Goal: Task Accomplishment & Management: Use online tool/utility

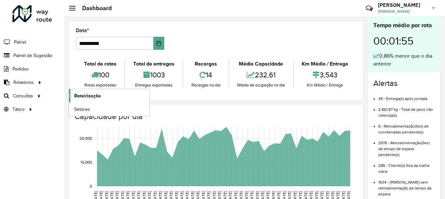
click at [94, 95] on span "Roteirização" at bounding box center [87, 95] width 27 height 7
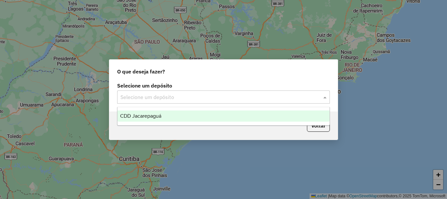
click at [314, 96] on div at bounding box center [223, 97] width 213 height 9
click at [152, 113] on span "CDD Jacarepaguá" at bounding box center [140, 116] width 41 height 6
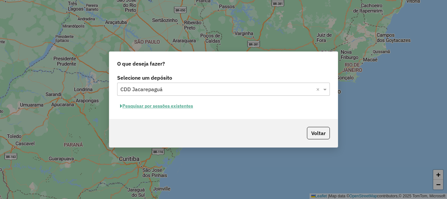
click at [173, 107] on button "Pesquisar por sessões existentes" at bounding box center [156, 106] width 79 height 10
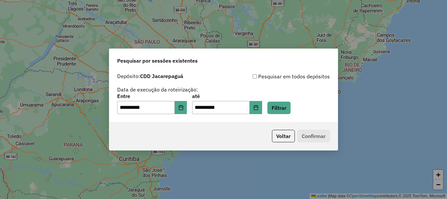
click at [194, 109] on div "**********" at bounding box center [223, 104] width 213 height 20
click at [187, 110] on button "Choose Date" at bounding box center [181, 107] width 12 height 13
click at [193, 130] on div "Voltar Confirmar" at bounding box center [223, 136] width 229 height 28
click at [262, 111] on button "Choose Date" at bounding box center [256, 107] width 12 height 13
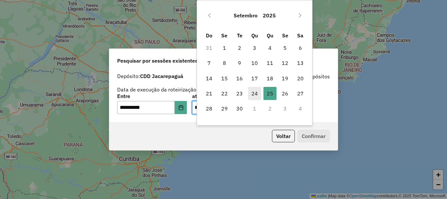
click at [259, 94] on span "24" at bounding box center [254, 93] width 13 height 13
type input "**********"
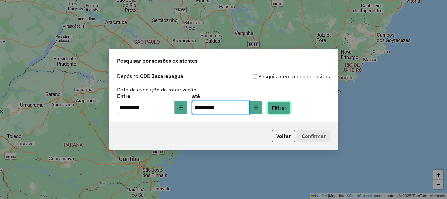
click at [284, 108] on button "Filtrar" at bounding box center [279, 108] width 23 height 12
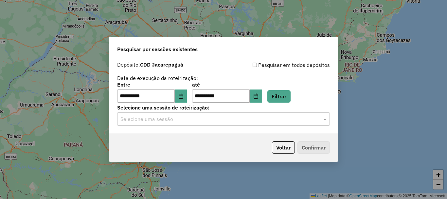
click at [164, 120] on input "text" at bounding box center [217, 119] width 193 height 8
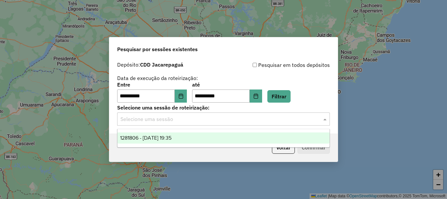
click at [164, 133] on div "1281806 - 24/09/2025 19:35" at bounding box center [224, 137] width 212 height 11
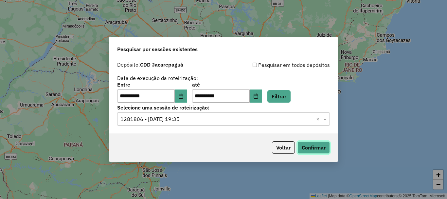
click at [309, 144] on button "Confirmar" at bounding box center [314, 147] width 32 height 12
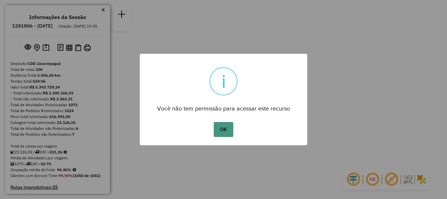
click at [228, 132] on button "OK" at bounding box center [223, 129] width 19 height 15
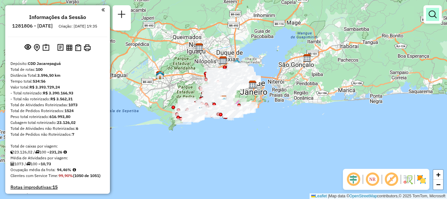
click at [432, 19] on link at bounding box center [432, 14] width 13 height 13
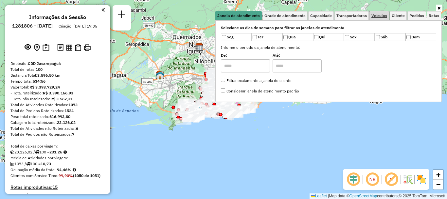
click at [383, 18] on link "Veículos" at bounding box center [380, 15] width 20 height 9
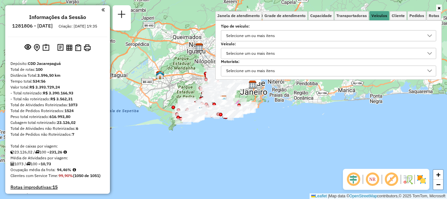
click at [273, 55] on div "Selecione um ou mais itens" at bounding box center [250, 53] width 53 height 10
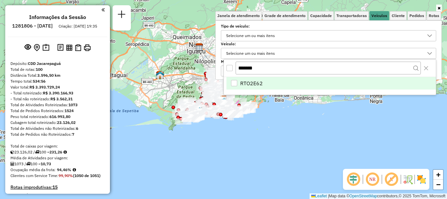
type input "*******"
click at [266, 88] on li "RTO2E62" at bounding box center [332, 83] width 210 height 12
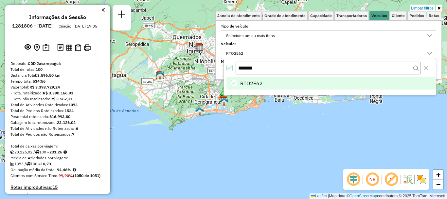
click at [272, 133] on div "Limpar filtros Janela de atendimento Grade de atendimento Capacidade Transporta…" at bounding box center [223, 99] width 447 height 199
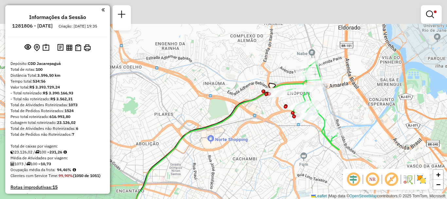
drag, startPoint x: 277, startPoint y: 86, endPoint x: 302, endPoint y: 103, distance: 30.5
click at [227, 148] on div "Limpar filtros Janela de atendimento Grade de atendimento Capacidade Transporta…" at bounding box center [223, 99] width 447 height 199
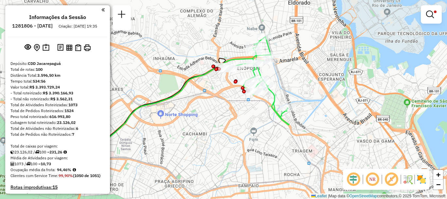
drag, startPoint x: 346, startPoint y: 105, endPoint x: 302, endPoint y: 77, distance: 52.0
click at [302, 77] on div "Limpar filtros Janela de atendimento Grade de atendimento Capacidade Transporta…" at bounding box center [223, 99] width 447 height 199
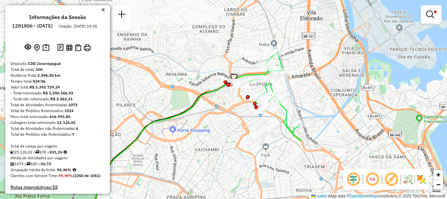
drag, startPoint x: 304, startPoint y: 82, endPoint x: 316, endPoint y: 98, distance: 19.8
click at [316, 98] on div "Limpar filtros Janela de atendimento Grade de atendimento Capacidade Transporta…" at bounding box center [223, 99] width 447 height 199
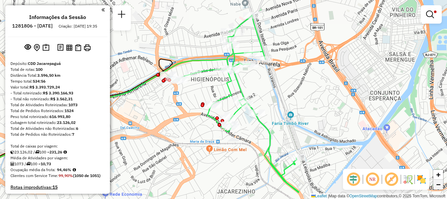
click at [441, 189] on link "−" at bounding box center [439, 184] width 10 height 10
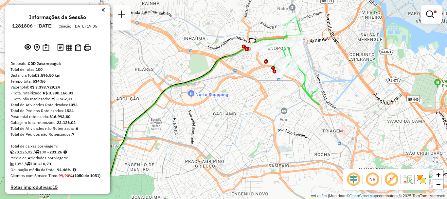
drag, startPoint x: 340, startPoint y: 116, endPoint x: 396, endPoint y: 89, distance: 61.7
click at [396, 89] on div "Limpar filtros Janela de atendimento Grade de atendimento Capacidade Transporta…" at bounding box center [223, 99] width 447 height 199
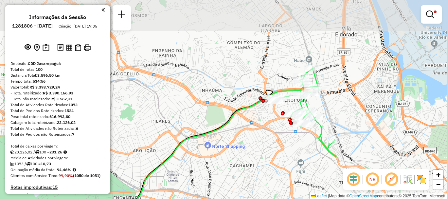
drag, startPoint x: 290, startPoint y: 108, endPoint x: 285, endPoint y: 146, distance: 38.7
click at [285, 146] on div "Limpar filtros Janela de atendimento Grade de atendimento Capacidade Transporta…" at bounding box center [223, 99] width 447 height 199
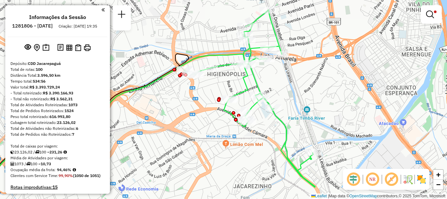
drag, startPoint x: 337, startPoint y: 105, endPoint x: 318, endPoint y: 79, distance: 32.0
click at [318, 79] on div "Limpar filtros Janela de atendimento Grade de atendimento Capacidade Transporta…" at bounding box center [223, 99] width 447 height 199
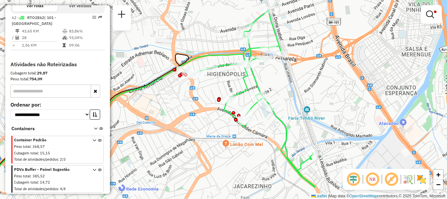
scroll to position [216, 0]
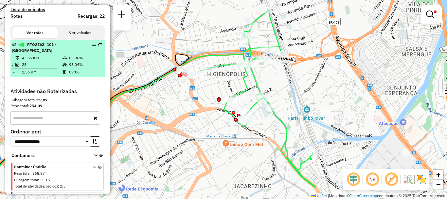
click at [46, 68] on td "28" at bounding box center [42, 64] width 41 height 7
select select "**********"
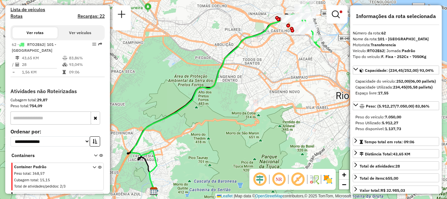
scroll to position [33, 0]
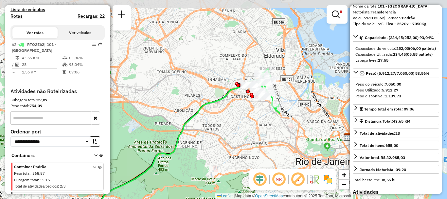
drag, startPoint x: 309, startPoint y: 96, endPoint x: 255, endPoint y: 122, distance: 59.6
click at [273, 150] on div "Limpar filtros Janela de atendimento Grade de atendimento Capacidade Transporta…" at bounding box center [223, 99] width 447 height 199
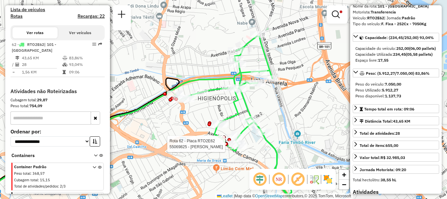
drag, startPoint x: 276, startPoint y: 96, endPoint x: 226, endPoint y: 152, distance: 74.9
click at [226, 146] on div at bounding box center [227, 144] width 4 height 4
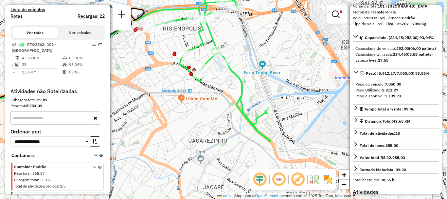
drag, startPoint x: 309, startPoint y: 136, endPoint x: 274, endPoint y: 66, distance: 78.1
click at [274, 66] on div "Limpar filtros Janela de atendimento Grade de atendimento Capacidade Transporta…" at bounding box center [223, 99] width 447 height 199
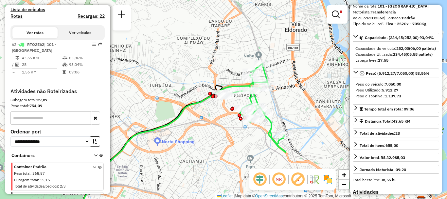
drag, startPoint x: 263, startPoint y: 49, endPoint x: 276, endPoint y: 98, distance: 50.3
click at [276, 98] on div "Limpar filtros Janela de atendimento Grade de atendimento Capacidade Transporta…" at bounding box center [223, 99] width 447 height 199
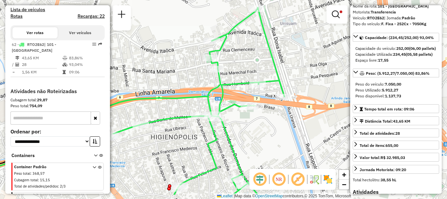
drag, startPoint x: 267, startPoint y: 86, endPoint x: 251, endPoint y: 62, distance: 28.8
click at [251, 62] on div "Limpar filtros Janela de atendimento Grade de atendimento Capacidade Transporta…" at bounding box center [223, 99] width 447 height 199
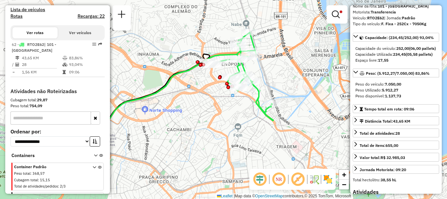
drag, startPoint x: 292, startPoint y: 131, endPoint x: 277, endPoint y: 68, distance: 64.1
click at [277, 68] on div "Limpar filtros Janela de atendimento Grade de atendimento Capacidade Transporta…" at bounding box center [223, 99] width 447 height 199
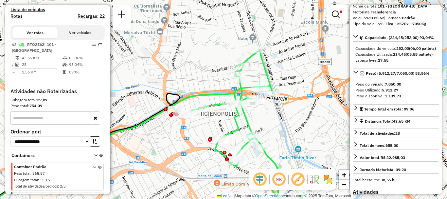
drag, startPoint x: 253, startPoint y: 77, endPoint x: 280, endPoint y: 139, distance: 67.4
click at [280, 139] on div "Limpar filtros Janela de atendimento Grade de atendimento Capacidade Transporta…" at bounding box center [223, 99] width 447 height 199
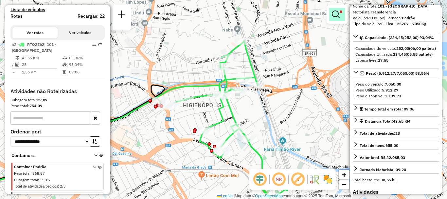
click at [330, 14] on link at bounding box center [337, 14] width 16 height 13
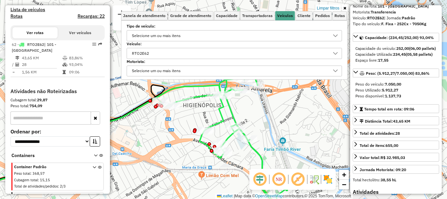
click at [335, 53] on icon at bounding box center [335, 53] width 5 height 3
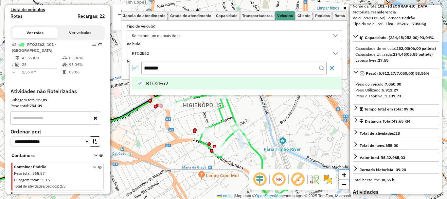
click at [332, 68] on icon "Close" at bounding box center [332, 68] width 4 height 4
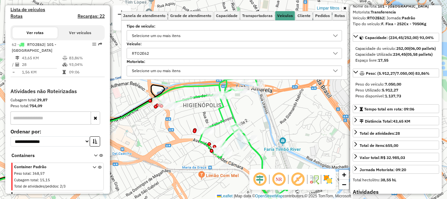
click at [207, 59] on label "Motorista:" at bounding box center [234, 62] width 215 height 6
click at [207, 56] on div "RTO2E62" at bounding box center [230, 53] width 200 height 10
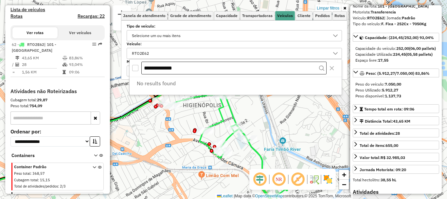
click at [283, 67] on input "**********" at bounding box center [233, 68] width 185 height 13
type input "**********"
click at [301, 102] on div "Limpar filtros Janela de atendimento Grade de atendimento Capacidade Transporta…" at bounding box center [223, 99] width 447 height 199
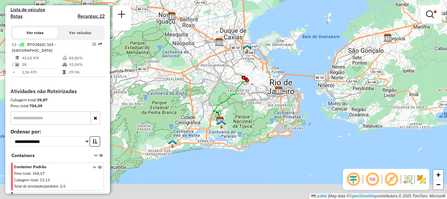
drag, startPoint x: 243, startPoint y: 124, endPoint x: 241, endPoint y: 86, distance: 38.1
click at [241, 86] on icon at bounding box center [237, 98] width 44 height 45
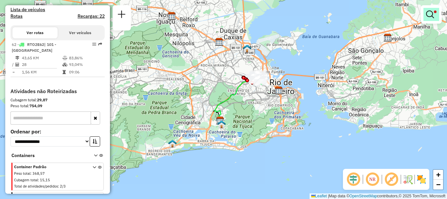
click at [427, 19] on link at bounding box center [432, 14] width 16 height 13
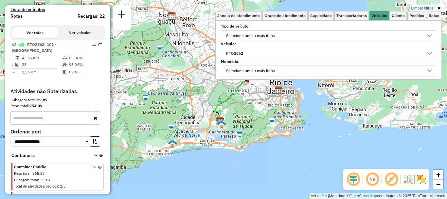
click at [289, 54] on div "RTO2E62" at bounding box center [324, 53] width 200 height 10
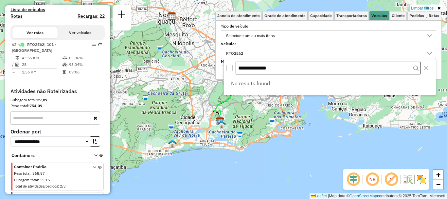
click at [290, 71] on input "**********" at bounding box center [328, 68] width 185 height 13
type input "*******"
click at [289, 108] on div "Limpar filtros Janela de atendimento Grade de atendimento Capacidade Transporta…" at bounding box center [223, 99] width 447 height 199
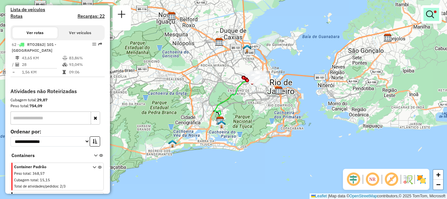
click at [437, 15] on link at bounding box center [432, 14] width 16 height 13
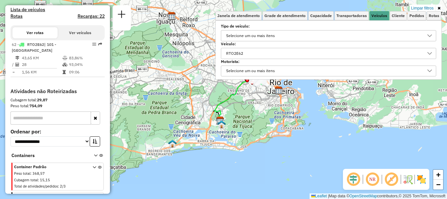
click at [435, 51] on div at bounding box center [430, 53] width 12 height 10
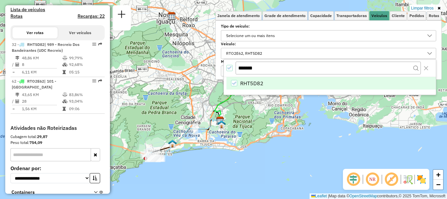
click at [257, 125] on div "Limpar filtros Janela de atendimento Grade de atendimento Capacidade Transporta…" at bounding box center [223, 99] width 447 height 199
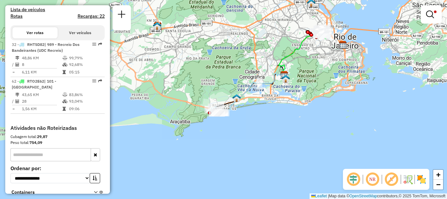
drag, startPoint x: 197, startPoint y: 143, endPoint x: 270, endPoint y: 86, distance: 93.2
click at [270, 86] on div "Limpar filtros Janela de atendimento Grade de atendimento Capacidade Transporta…" at bounding box center [223, 99] width 447 height 199
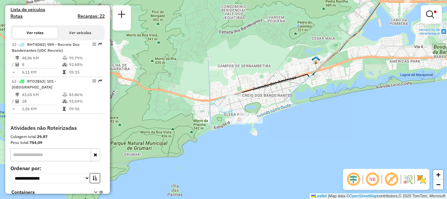
drag, startPoint x: 248, startPoint y: 137, endPoint x: 268, endPoint y: 168, distance: 36.4
click at [268, 168] on div "Limpar filtros Janela de atendimento Grade de atendimento Capacidade Transporta…" at bounding box center [223, 99] width 447 height 199
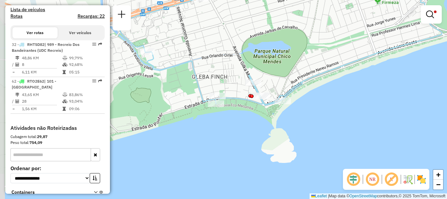
drag, startPoint x: 269, startPoint y: 121, endPoint x: 320, endPoint y: 15, distance: 117.6
click at [320, 15] on div "Limpar filtros Janela de atendimento Grade de atendimento Capacidade Transporta…" at bounding box center [223, 99] width 447 height 199
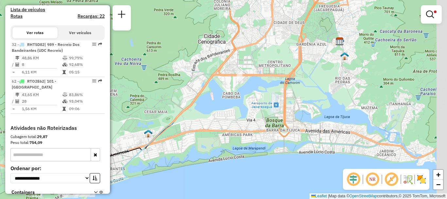
drag, startPoint x: 358, startPoint y: 50, endPoint x: 144, endPoint y: 191, distance: 256.1
click at [144, 191] on div "Limpar filtros Janela de atendimento Grade de atendimento Capacidade Transporta…" at bounding box center [223, 99] width 447 height 199
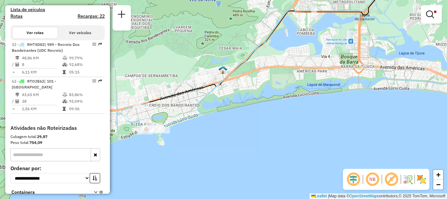
drag, startPoint x: 306, startPoint y: 100, endPoint x: 394, endPoint y: 18, distance: 120.5
click at [394, 18] on div "Limpar filtros Janela de atendimento Grade de atendimento Capacidade Transporta…" at bounding box center [223, 99] width 447 height 199
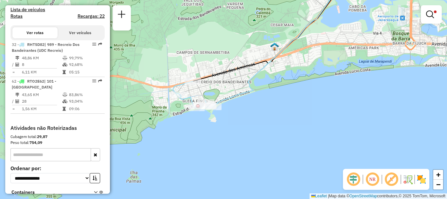
drag, startPoint x: 235, startPoint y: 88, endPoint x: 277, endPoint y: 72, distance: 44.6
click at [277, 72] on div "Limpar filtros Janela de atendimento Grade de atendimento Capacidade Transporta…" at bounding box center [223, 99] width 447 height 199
click at [430, 17] on em at bounding box center [430, 14] width 8 height 8
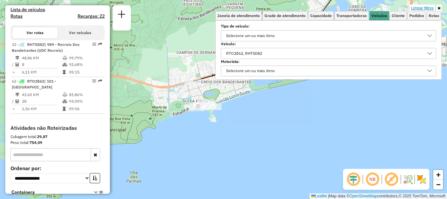
click at [429, 8] on link "Limpar filtros" at bounding box center [422, 8] width 25 height 7
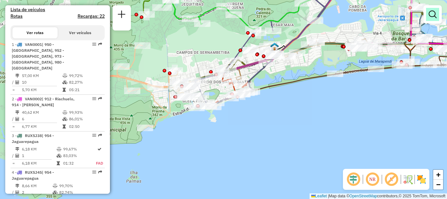
click at [435, 12] on em at bounding box center [433, 14] width 8 height 8
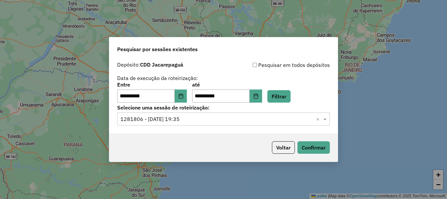
click at [259, 96] on icon "Choose Date" at bounding box center [255, 95] width 5 height 5
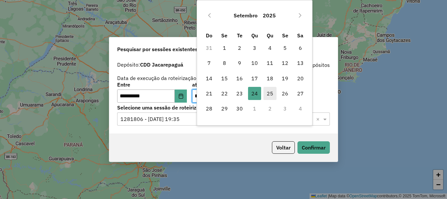
click at [269, 94] on span "25" at bounding box center [270, 93] width 13 height 13
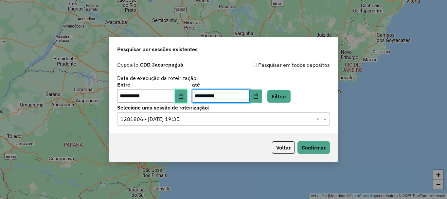
click at [184, 95] on icon "Choose Date" at bounding box center [180, 95] width 5 height 5
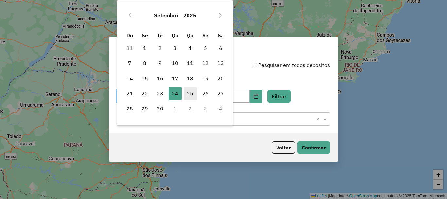
click at [188, 93] on span "25" at bounding box center [190, 93] width 13 height 13
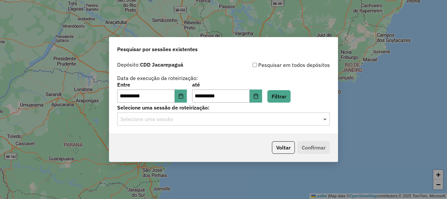
click at [324, 119] on span at bounding box center [326, 119] width 8 height 8
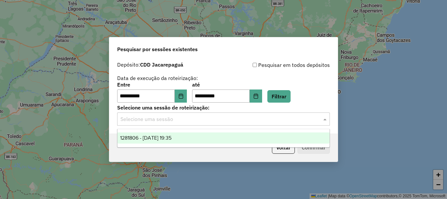
click at [234, 140] on div "1281806 - 24/09/2025 19:35" at bounding box center [224, 137] width 212 height 11
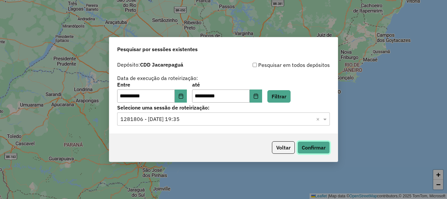
click at [315, 148] on button "Confirmar" at bounding box center [314, 147] width 32 height 12
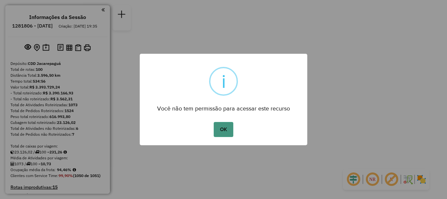
click at [220, 125] on button "OK" at bounding box center [223, 129] width 19 height 15
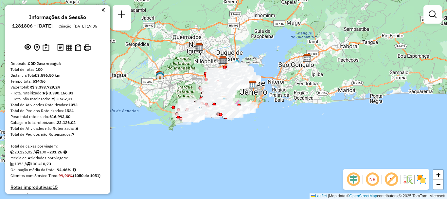
click at [422, 13] on div "Janela de atendimento Grade de atendimento Capacidade Transportadoras Veículos …" at bounding box center [223, 99] width 447 height 199
click at [430, 15] on em at bounding box center [433, 14] width 8 height 8
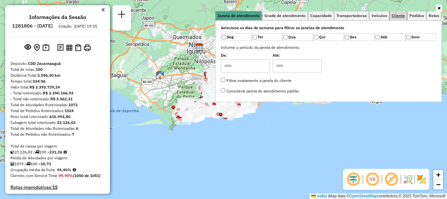
click at [394, 15] on span "Cliente" at bounding box center [398, 16] width 13 height 4
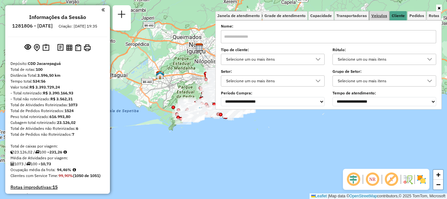
click at [380, 16] on span "Veículos" at bounding box center [380, 16] width 16 height 4
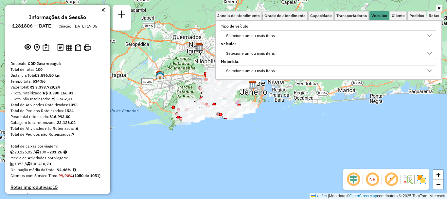
click at [281, 55] on div "Selecione um ou mais itens" at bounding box center [324, 53] width 200 height 10
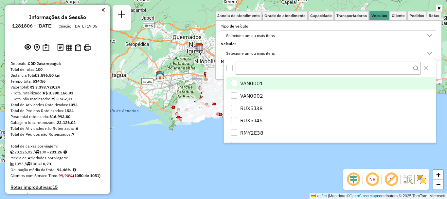
scroll to position [4, 23]
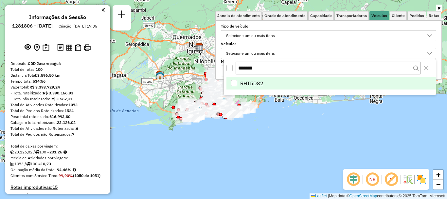
type input "*******"
click at [273, 82] on li "RHT5D82" at bounding box center [332, 83] width 210 height 12
click at [276, 140] on div "Janela de atendimento Grade de atendimento Capacidade Transportadoras Veículos …" at bounding box center [223, 99] width 447 height 199
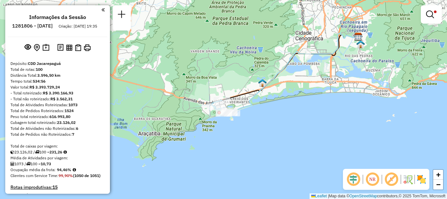
drag, startPoint x: 200, startPoint y: 130, endPoint x: 250, endPoint y: 103, distance: 56.4
click at [250, 103] on icon at bounding box center [294, 73] width 131 height 81
click at [102, 12] on em at bounding box center [103, 10] width 3 height 6
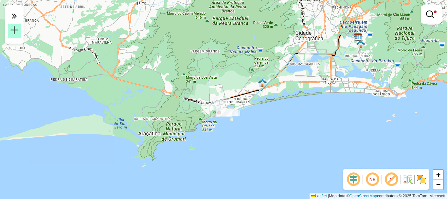
click at [14, 31] on em at bounding box center [14, 30] width 8 height 8
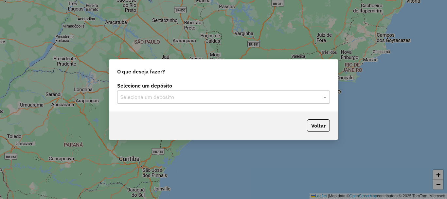
click at [238, 106] on div "Selecione um depósito Selecione um depósito" at bounding box center [223, 96] width 229 height 31
click at [234, 101] on div "Selecione um depósito" at bounding box center [223, 96] width 213 height 13
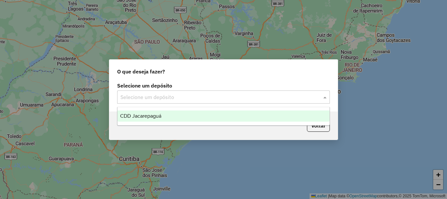
click at [167, 117] on div "CDD Jacarepaguá" at bounding box center [224, 115] width 212 height 11
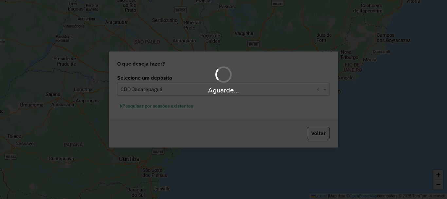
click at [156, 108] on div "Aguarde..." at bounding box center [223, 99] width 447 height 199
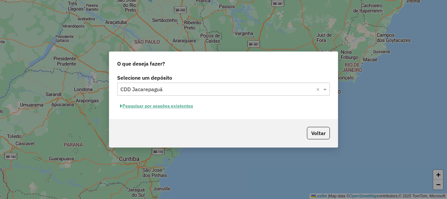
click at [156, 106] on button "Pesquisar por sessões existentes" at bounding box center [156, 106] width 79 height 10
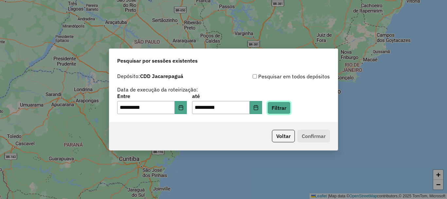
click at [291, 105] on button "Filtrar" at bounding box center [279, 108] width 23 height 12
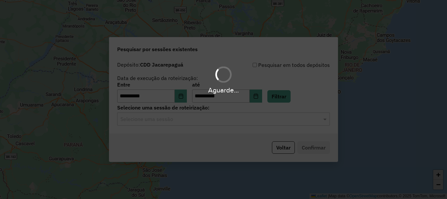
click at [252, 127] on div "**********" at bounding box center [223, 95] width 229 height 75
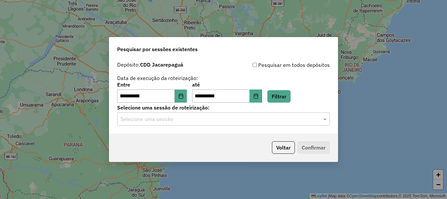
click at [251, 122] on input "text" at bounding box center [217, 119] width 193 height 8
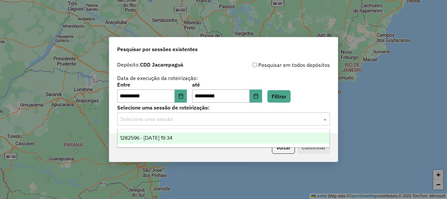
click at [208, 143] on div "1282596 - 25/09/2025 19:34" at bounding box center [224, 137] width 212 height 11
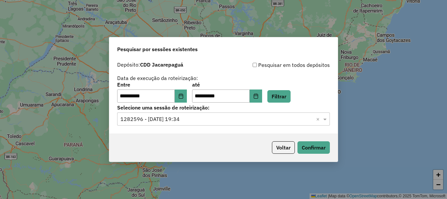
click at [338, 149] on div "**********" at bounding box center [223, 99] width 229 height 125
click at [318, 148] on button "Confirmar" at bounding box center [314, 147] width 32 height 12
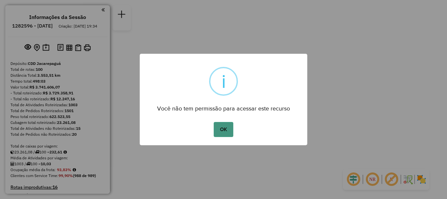
click at [227, 130] on button "OK" at bounding box center [223, 129] width 19 height 15
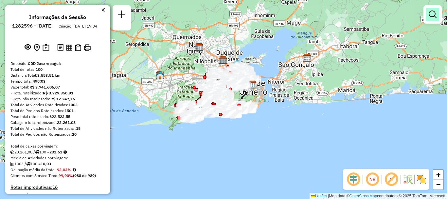
click at [434, 17] on em at bounding box center [433, 14] width 8 height 8
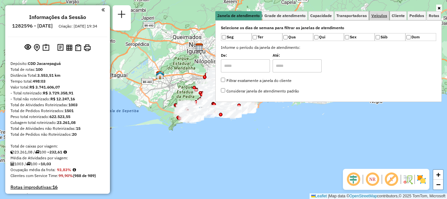
click at [382, 14] on span "Veículos" at bounding box center [380, 16] width 16 height 4
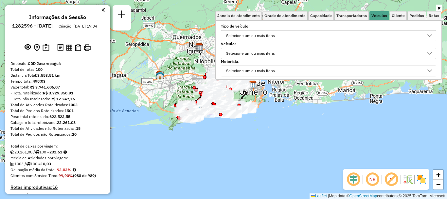
click at [275, 53] on div "Selecione um ou mais itens" at bounding box center [250, 53] width 53 height 10
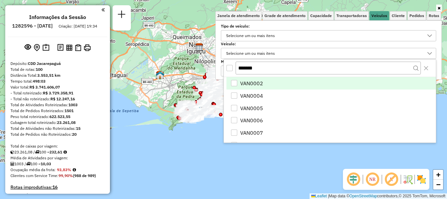
scroll to position [4, 23]
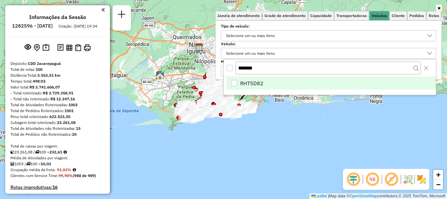
type input "*******"
click at [277, 87] on li "RHT5D82" at bounding box center [332, 83] width 210 height 12
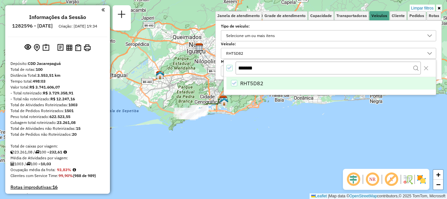
click at [262, 156] on div "Limpar filtros Janela de atendimento Grade de atendimento Capacidade Transporta…" at bounding box center [223, 99] width 447 height 199
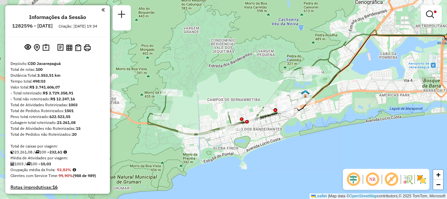
drag, startPoint x: 201, startPoint y: 95, endPoint x: 216, endPoint y: 60, distance: 37.4
click at [216, 60] on div "Limpar filtros Janela de atendimento Grade de atendimento Capacidade Transporta…" at bounding box center [223, 99] width 447 height 199
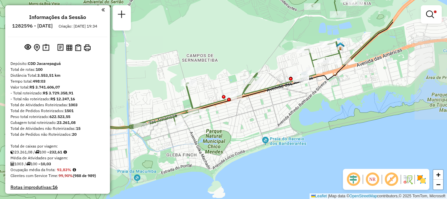
drag, startPoint x: 247, startPoint y: 89, endPoint x: 148, endPoint y: 86, distance: 98.6
click at [148, 86] on div "Limpar filtros Janela de atendimento Grade de atendimento Capacidade Transporta…" at bounding box center [223, 99] width 447 height 199
